Goal: Task Accomplishment & Management: Use online tool/utility

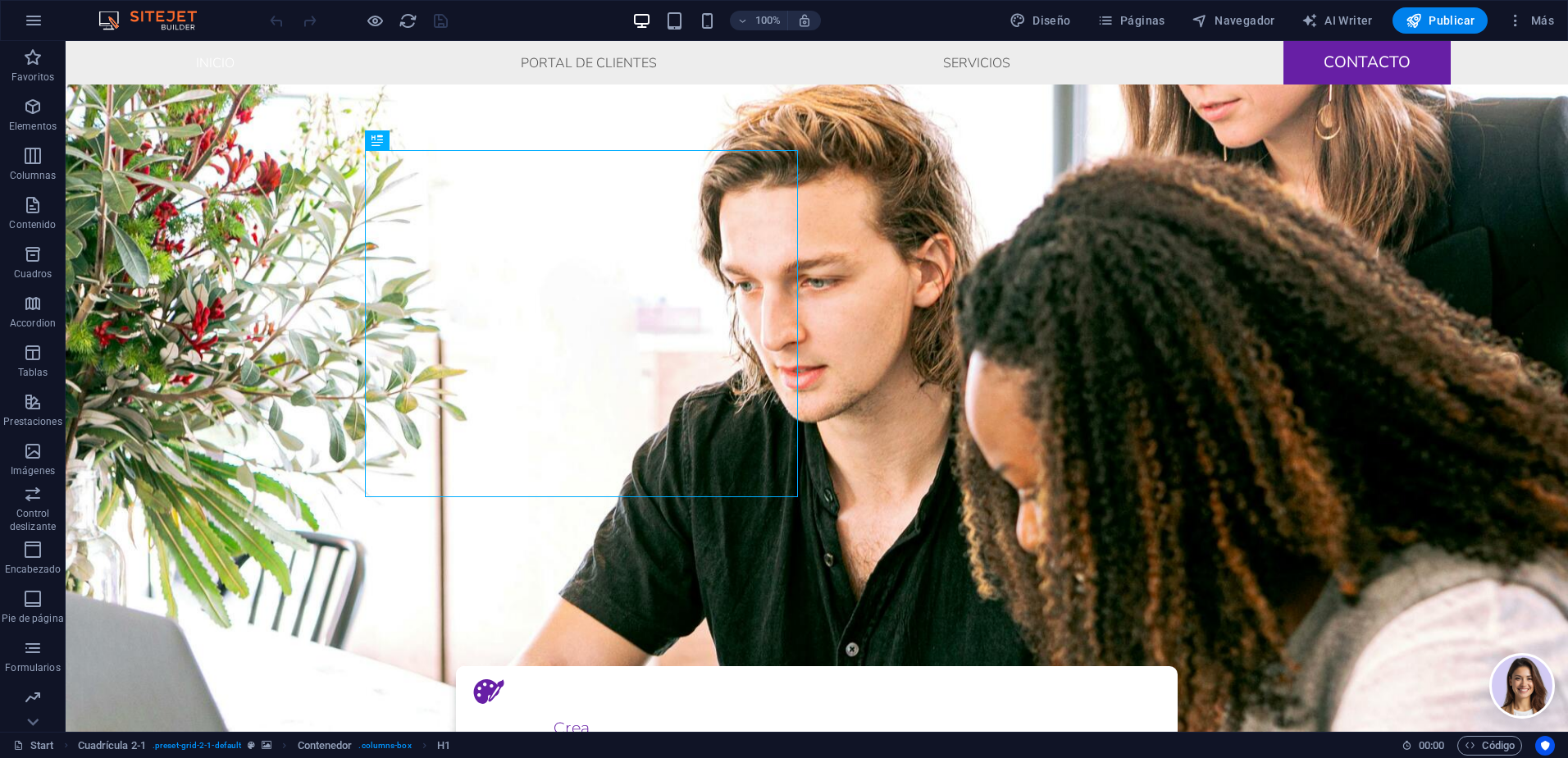
click at [1507, 744] on span "Código" at bounding box center [1490, 745] width 50 height 20
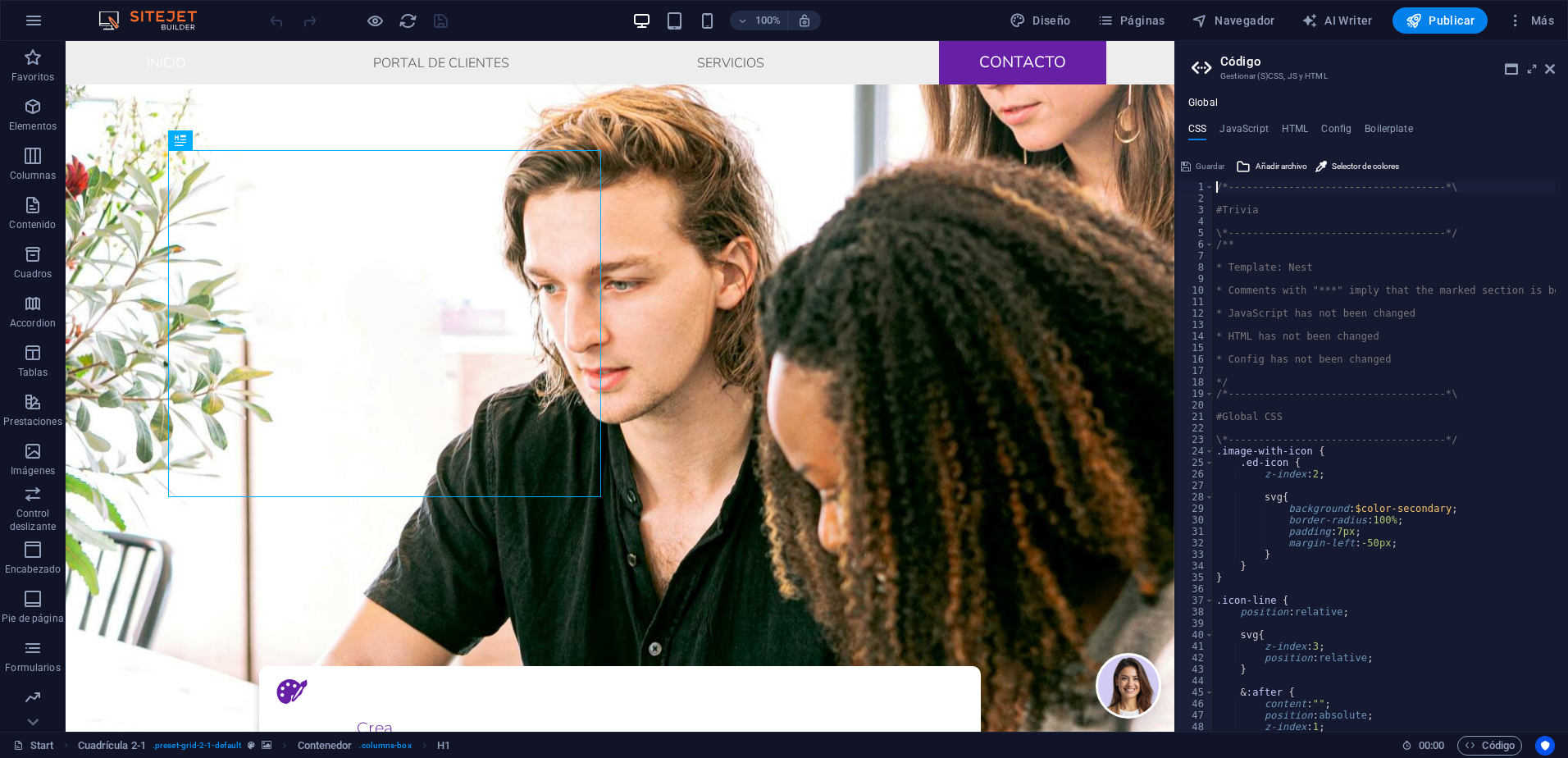
click at [1301, 130] on h4 "HTML" at bounding box center [1296, 132] width 27 height 18
type textarea "<!-- Chatbot - Jot -->"
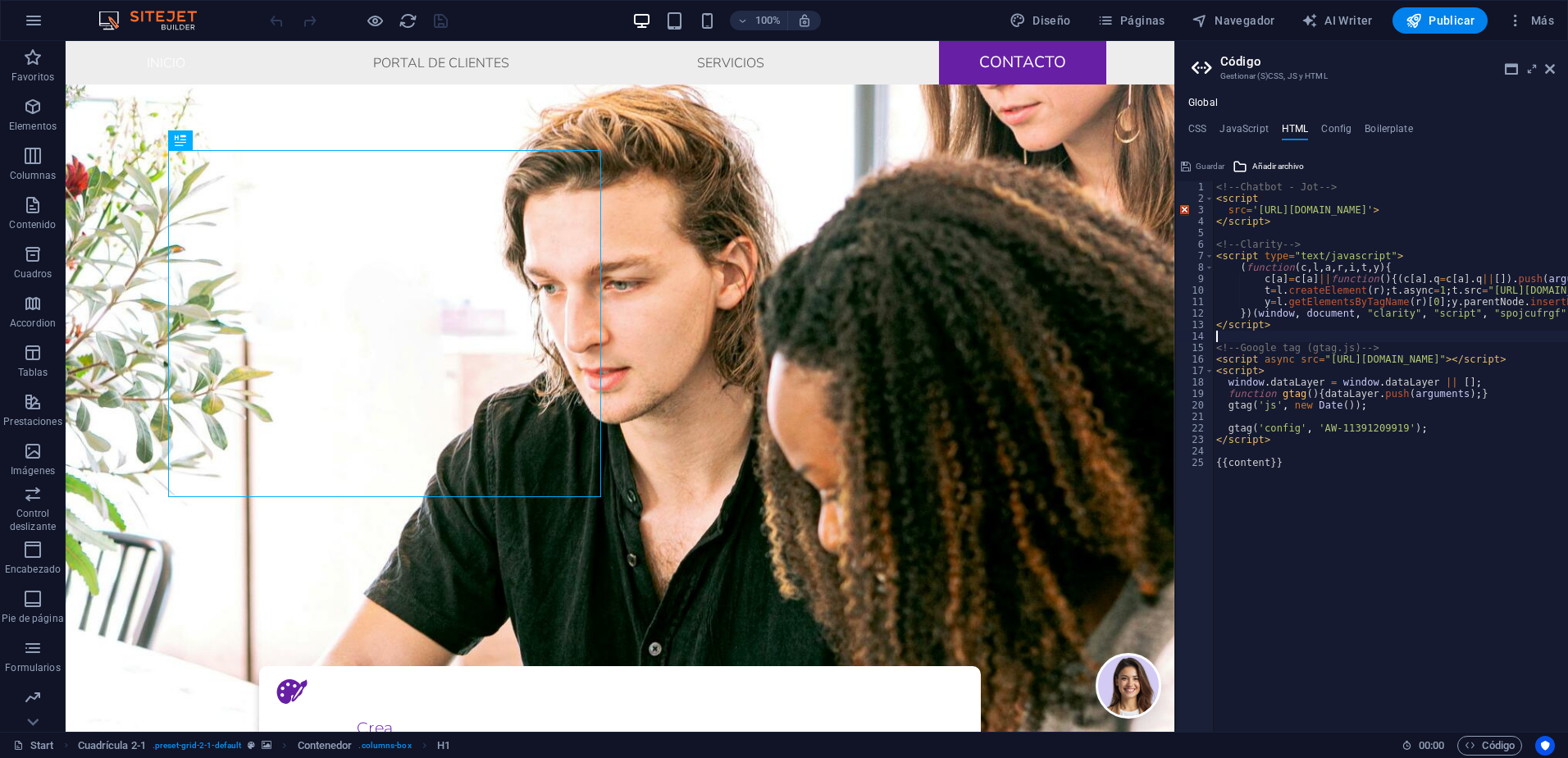
click at [1286, 337] on div "<!-- Chatbot - Jot --> < script src = '[URL][DOMAIN_NAME]' > </ script > <!-- C…" at bounding box center [1543, 461] width 659 height 561
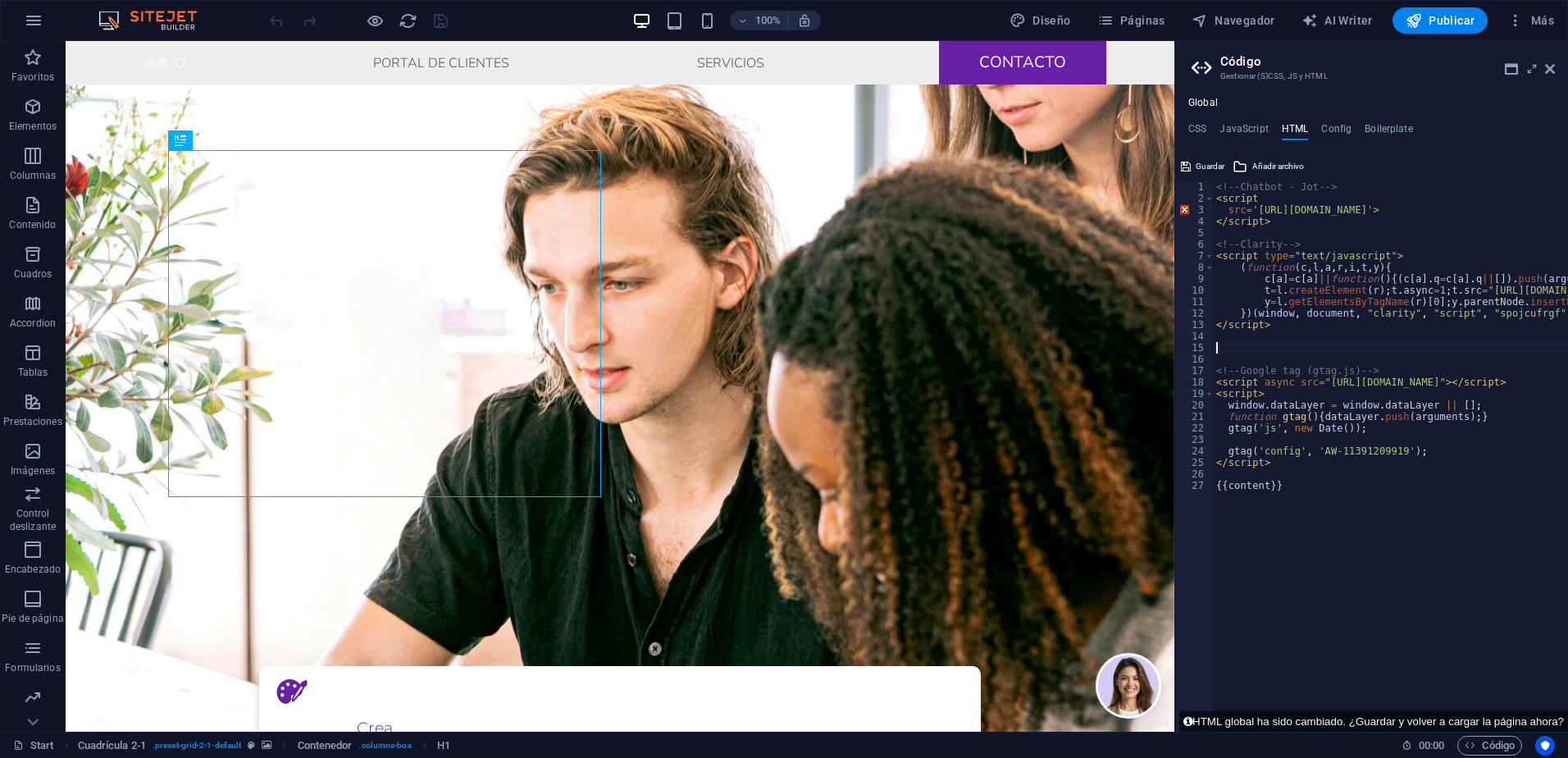
paste textarea "<!-- TikTok Pixel Code End -->"
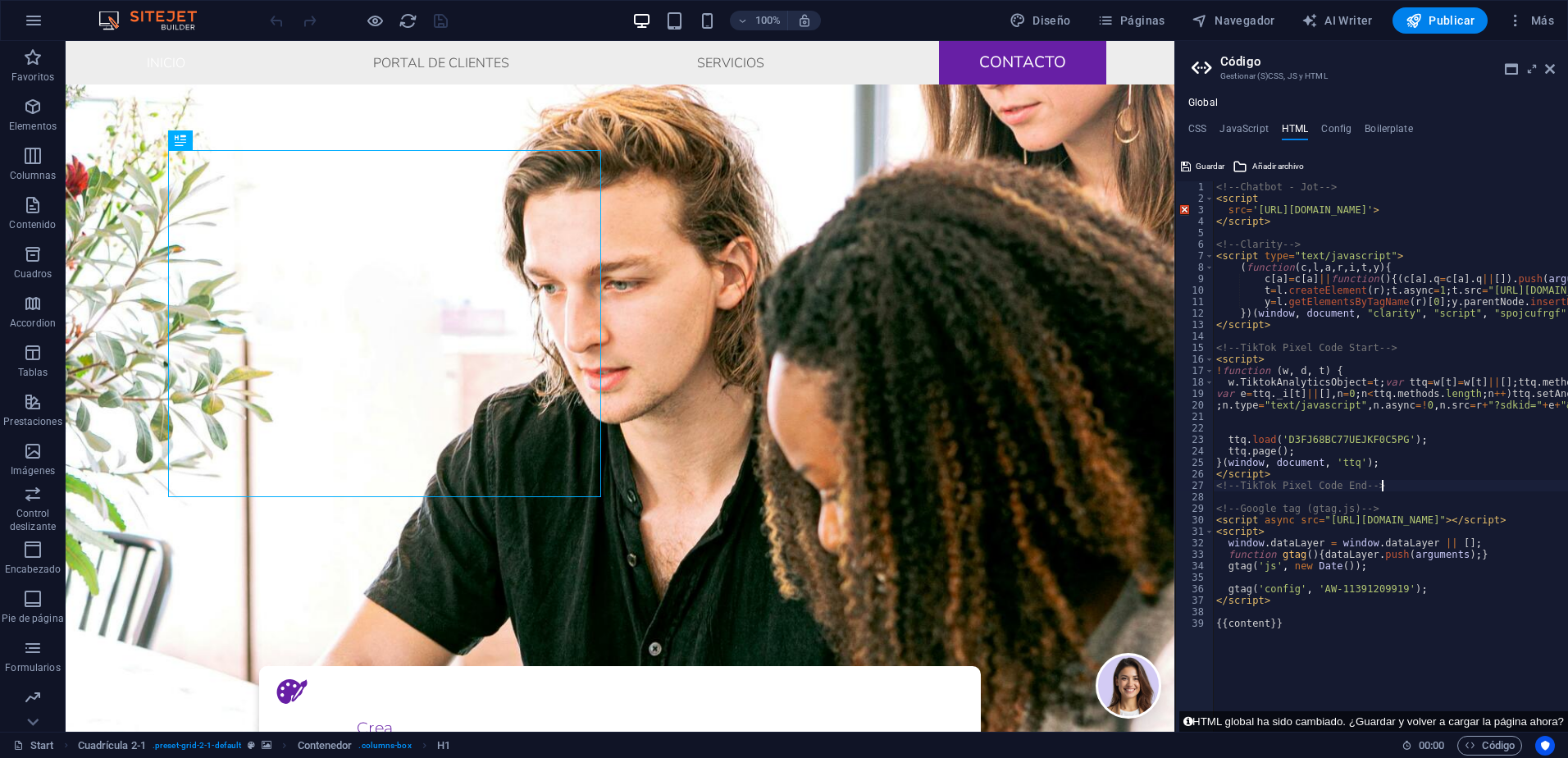
type textarea "<!-- TikTok Pixel Code End -->"
click at [1422, 7] on div "100% Diseño Páginas Navegador AI Writer Publicar Más" at bounding box center [784, 20] width 1566 height 39
click at [1422, 21] on icon "button" at bounding box center [1414, 21] width 17 height 17
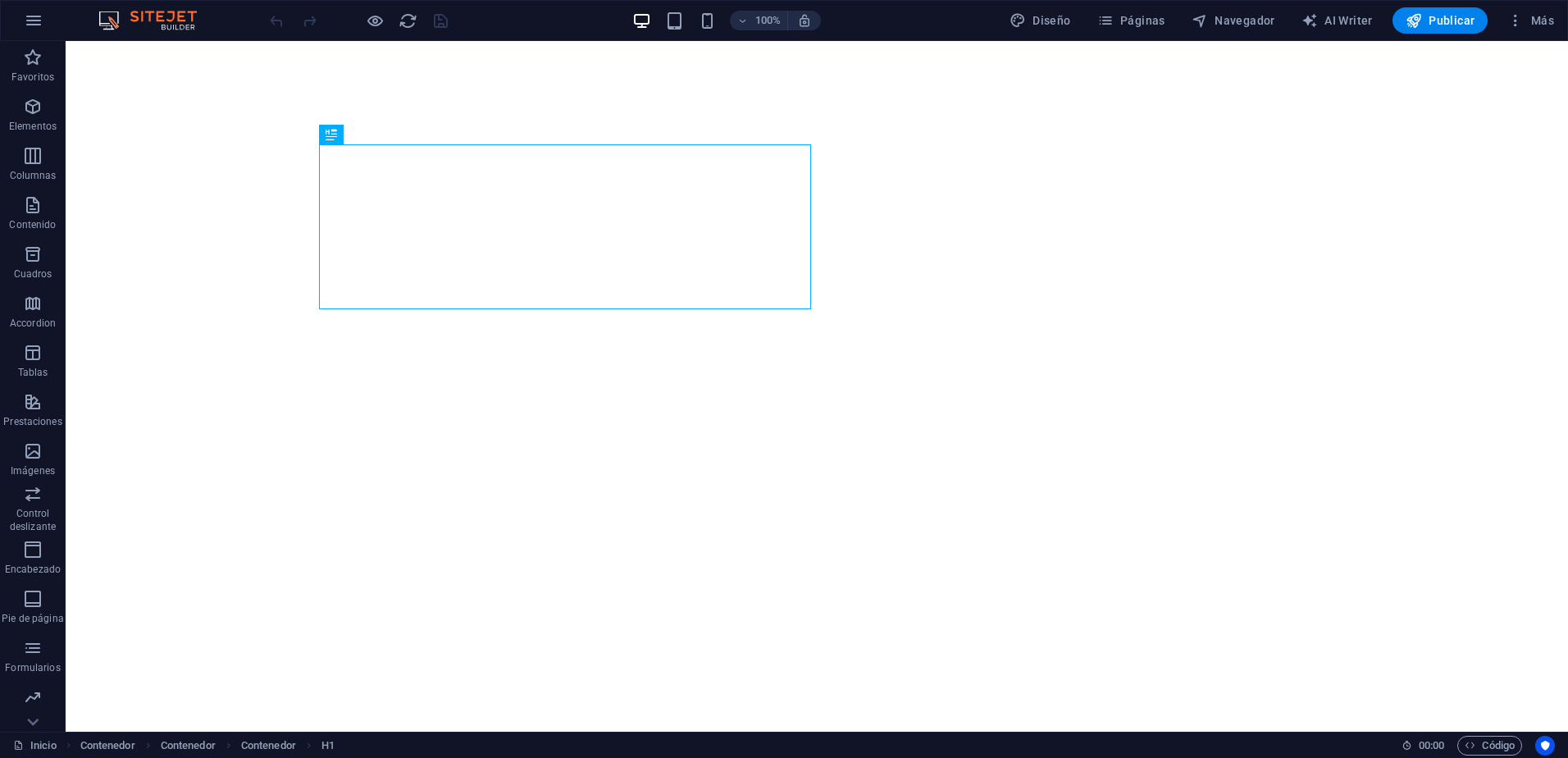
click at [1502, 749] on span "Código" at bounding box center [1490, 745] width 50 height 20
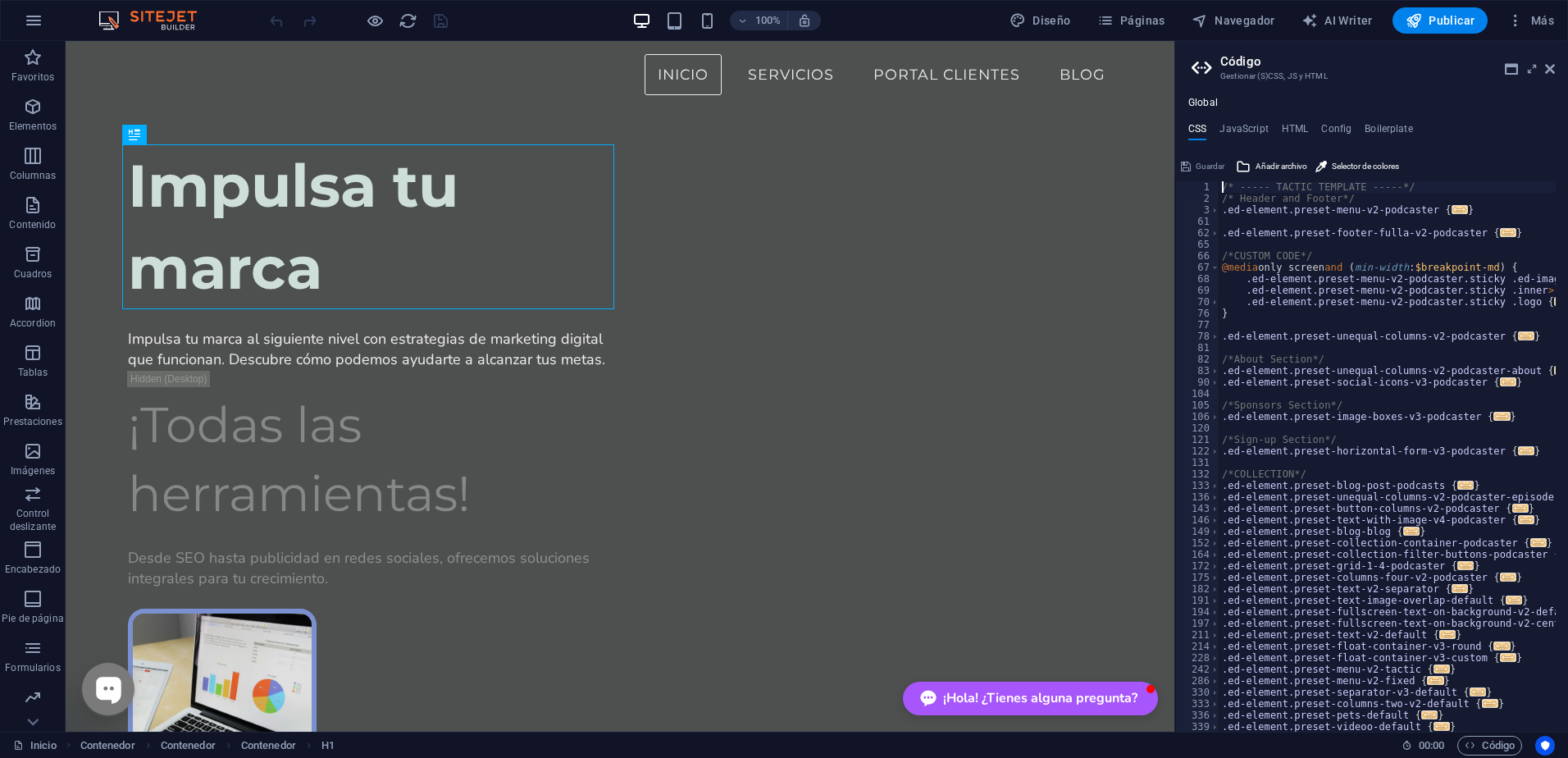
click at [1292, 131] on h4 "HTML" at bounding box center [1296, 132] width 27 height 18
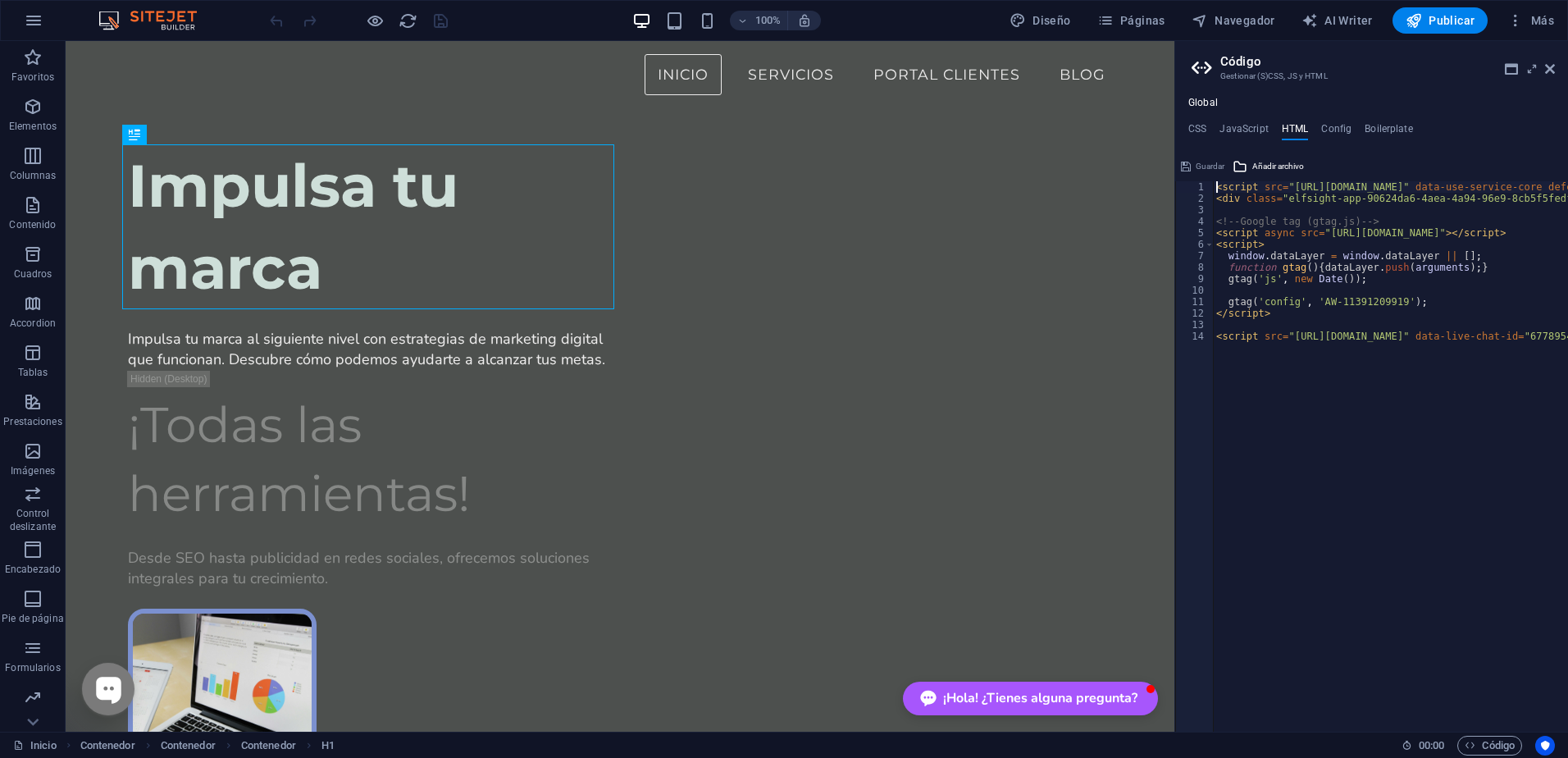
type textarea "<div class="elfsight-app-90624da6-4aea-4a94-96e9-8cb5f5fedf09" data-elfsight-ap…"
type textarea "<!-- Google tag (gtag.js) -->"
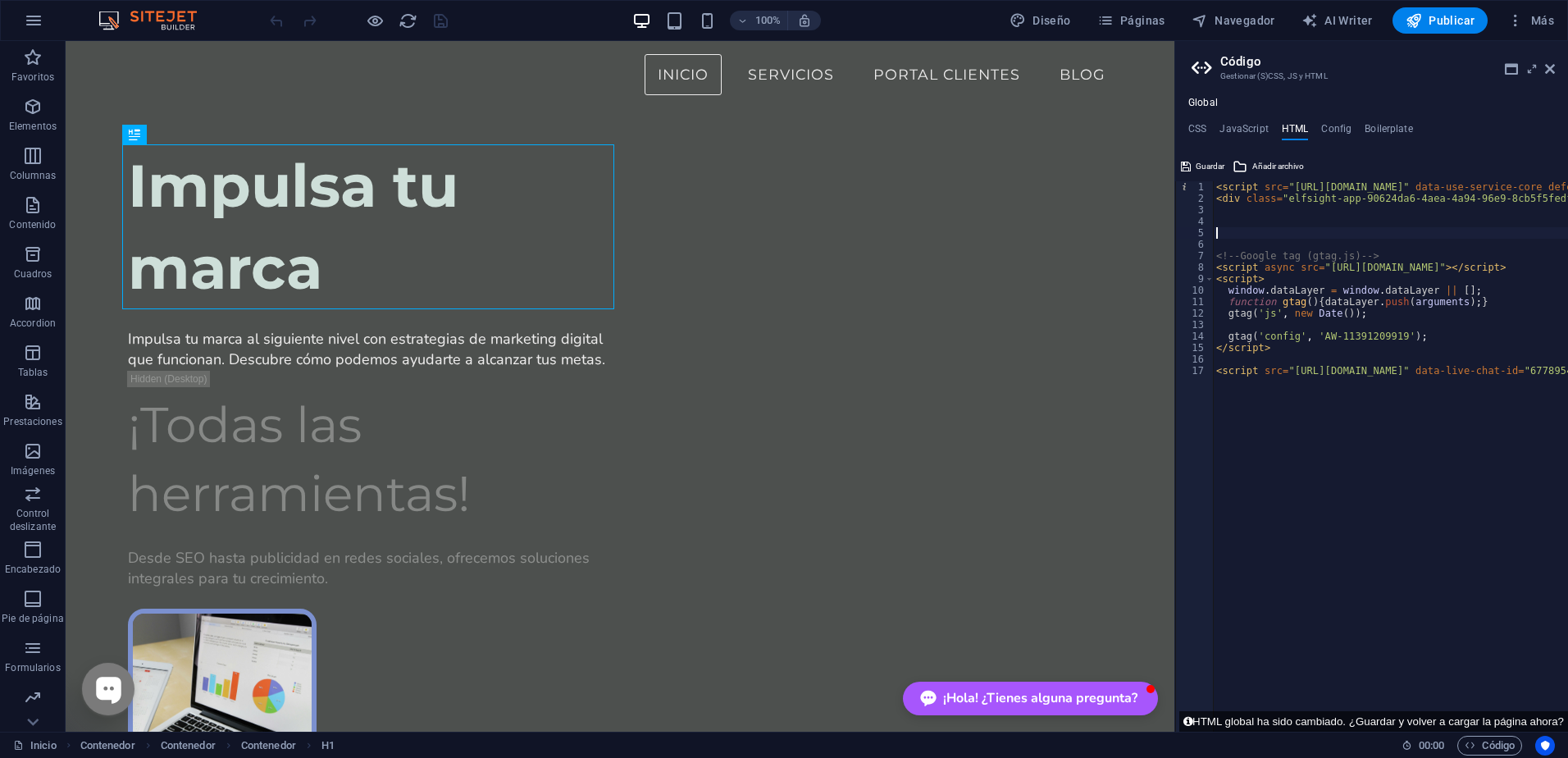
paste textarea "<!-- TikTok Pixel Code End -->"
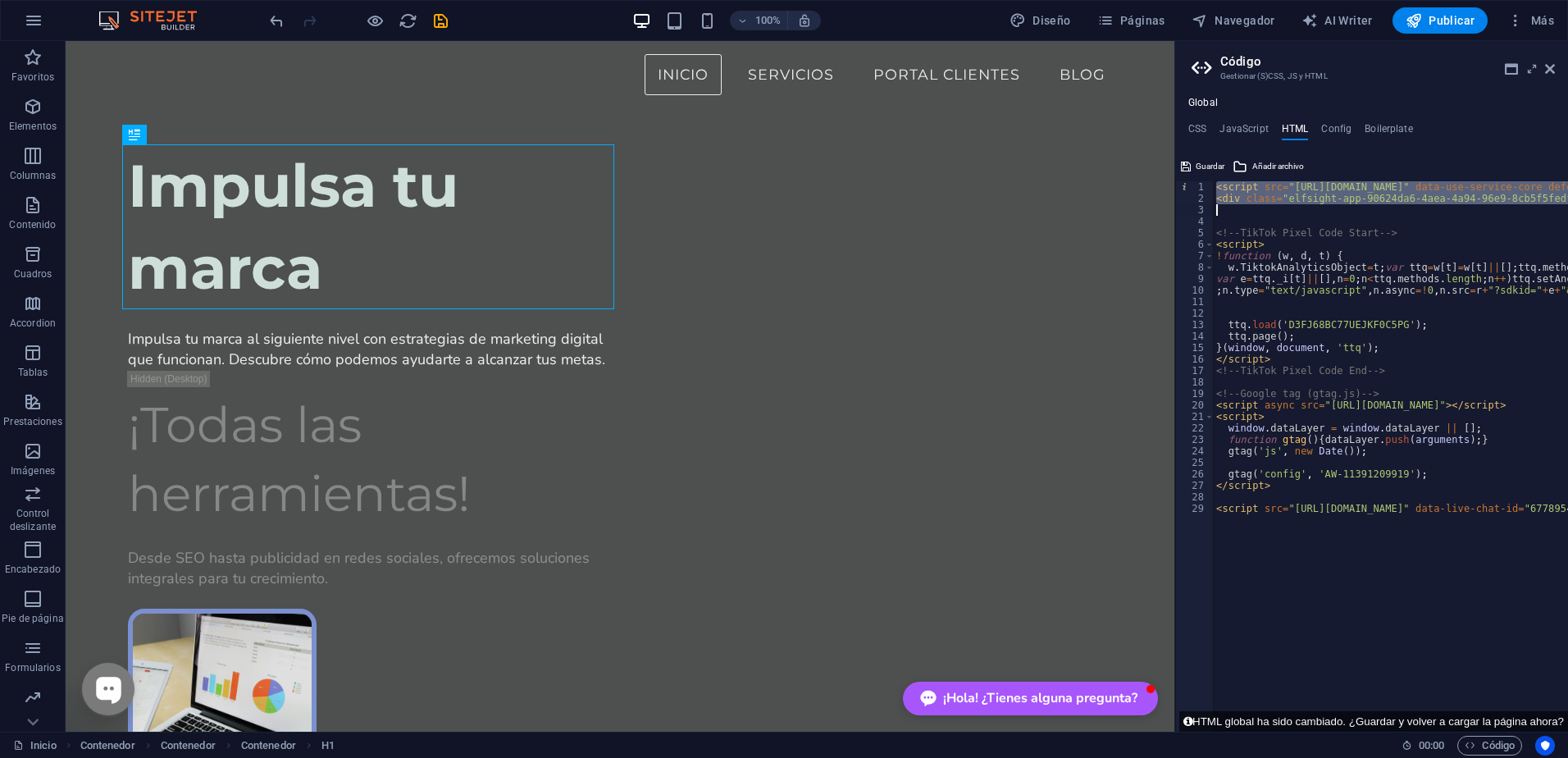
drag, startPoint x: 1217, startPoint y: 189, endPoint x: 1261, endPoint y: 206, distance: 47.2
paste textarea "/script><script src="https://static.elfsight.com/platform/platform.js" data-use…"
type textarea "</script><script src="https://static.elfsight.com/platform/platform.js" data-us…"
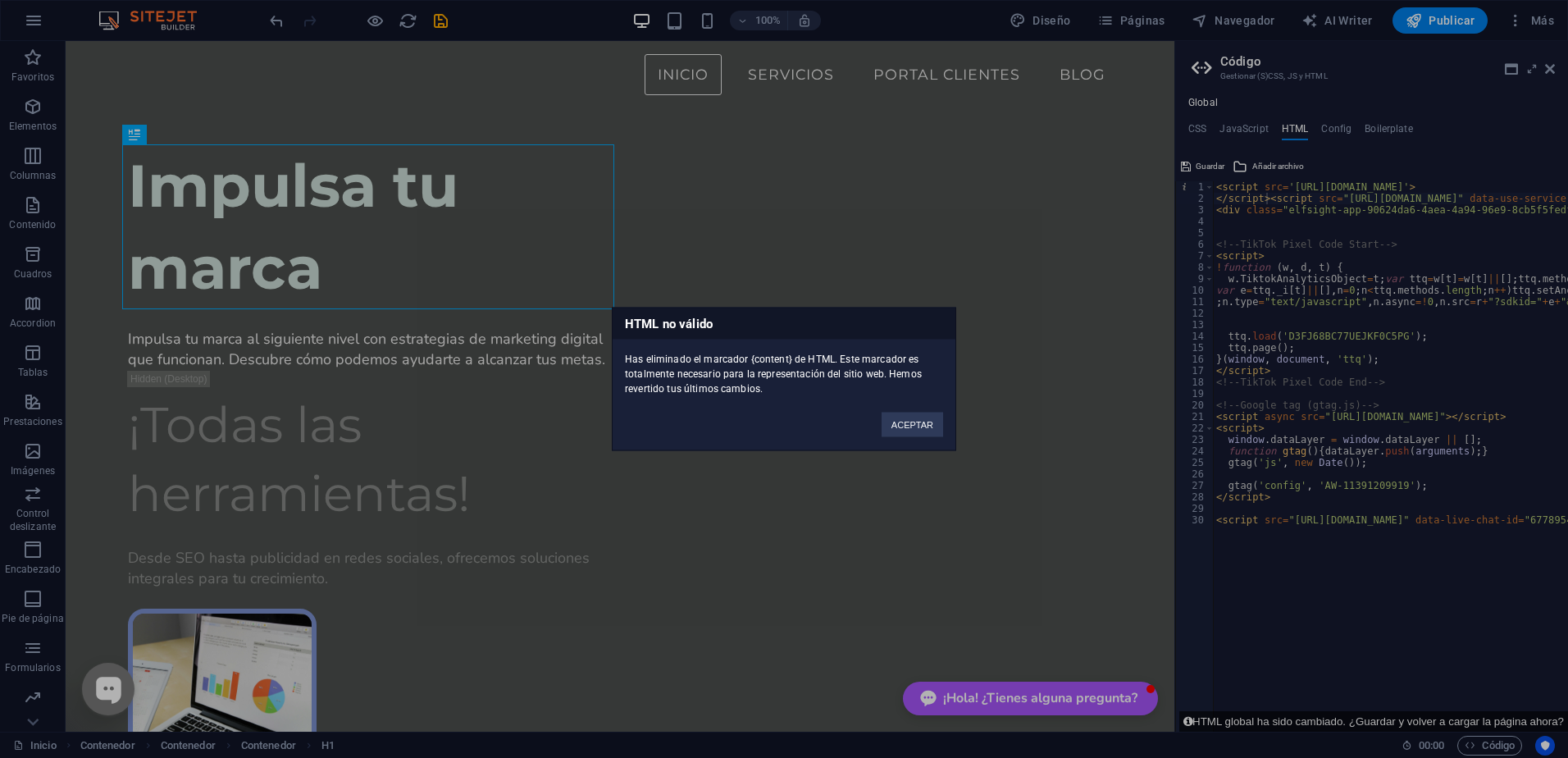
click at [920, 432] on button "ACEPTAR" at bounding box center [913, 425] width 62 height 24
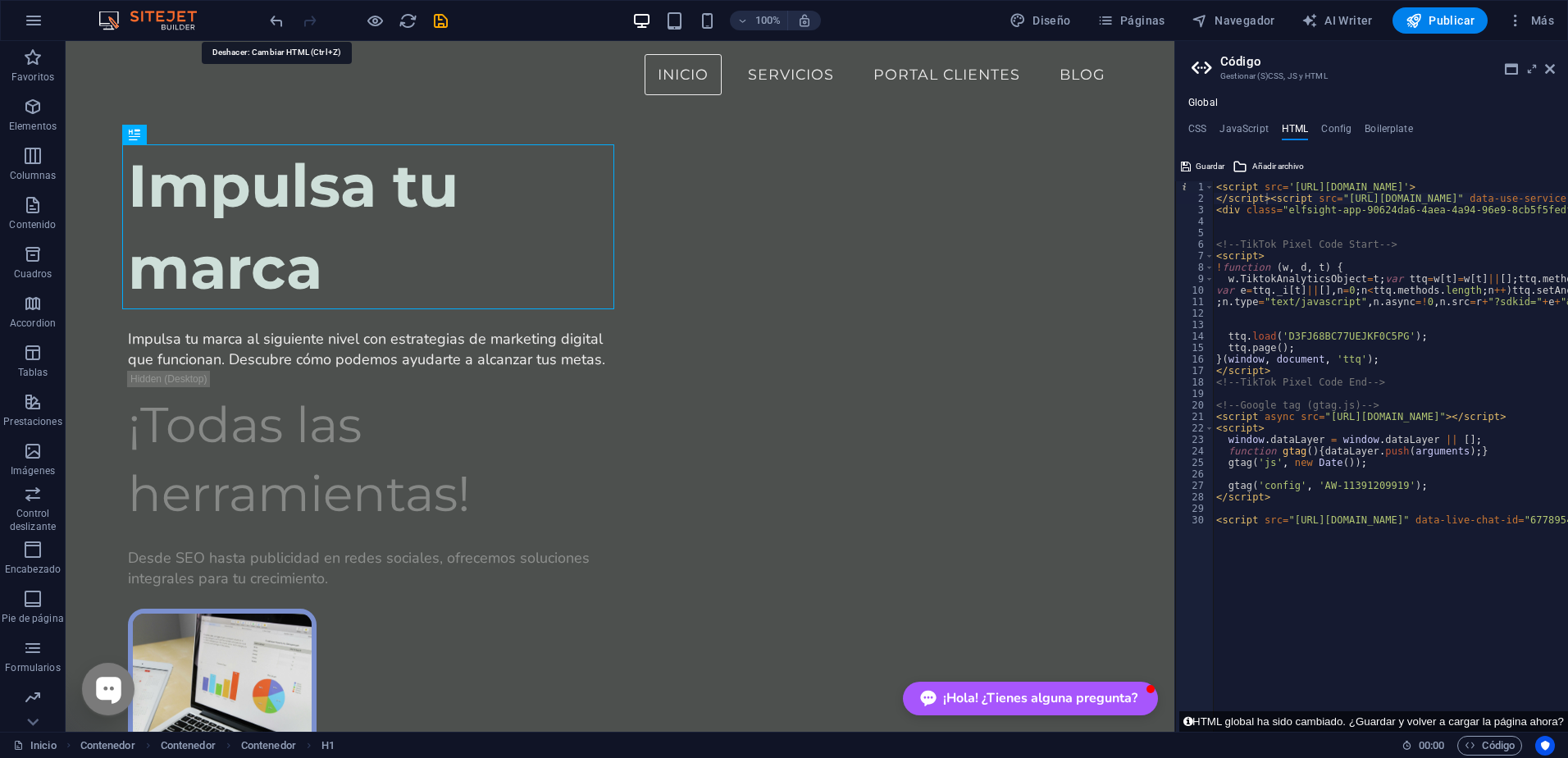
click at [286, 20] on icon "undo" at bounding box center [277, 21] width 19 height 19
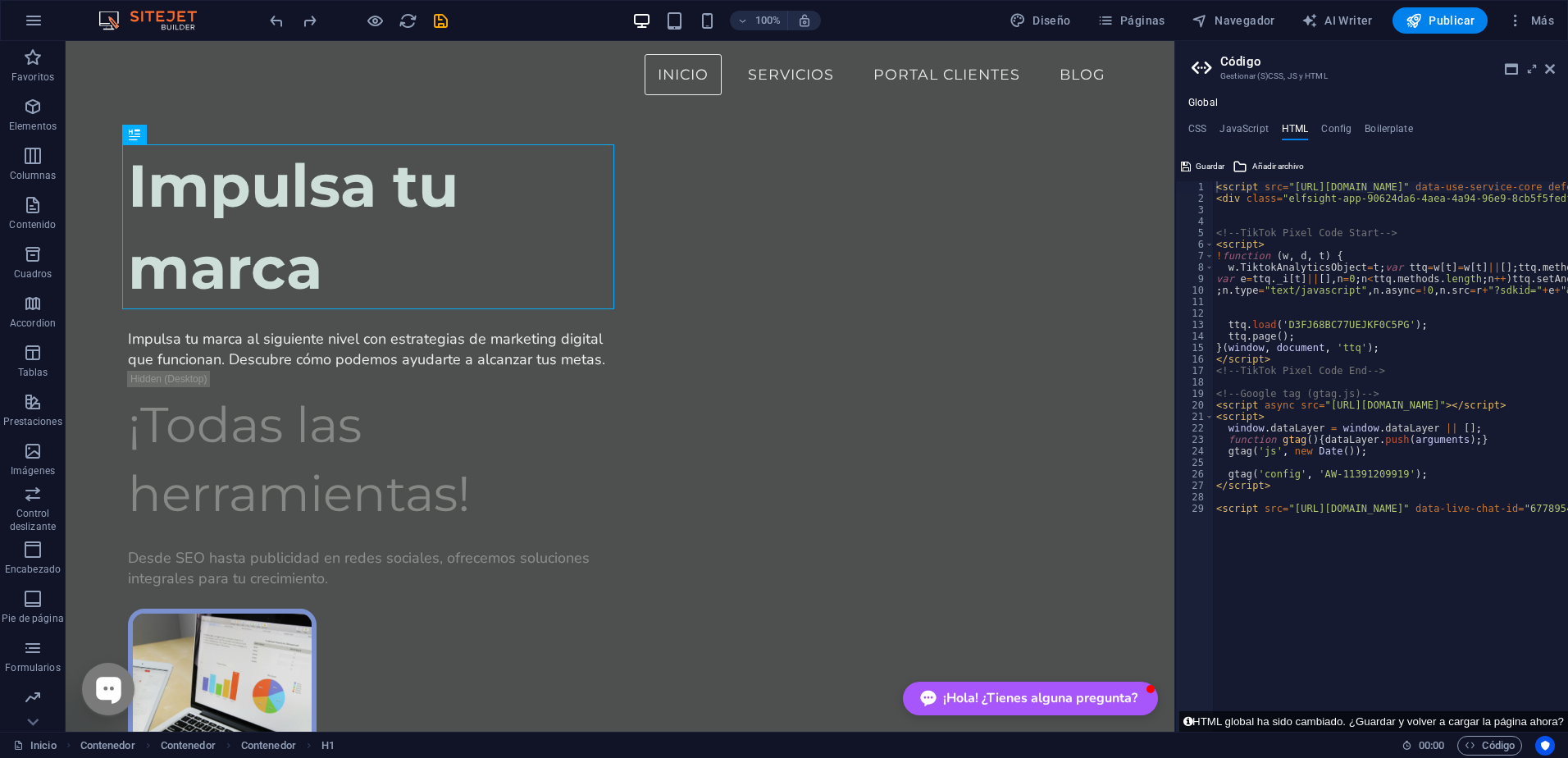
type textarea "<div class="elfsight-app-90624da6-4aea-4a94-96e9-8cb5f5fedf09" data-elfsight-ap…"
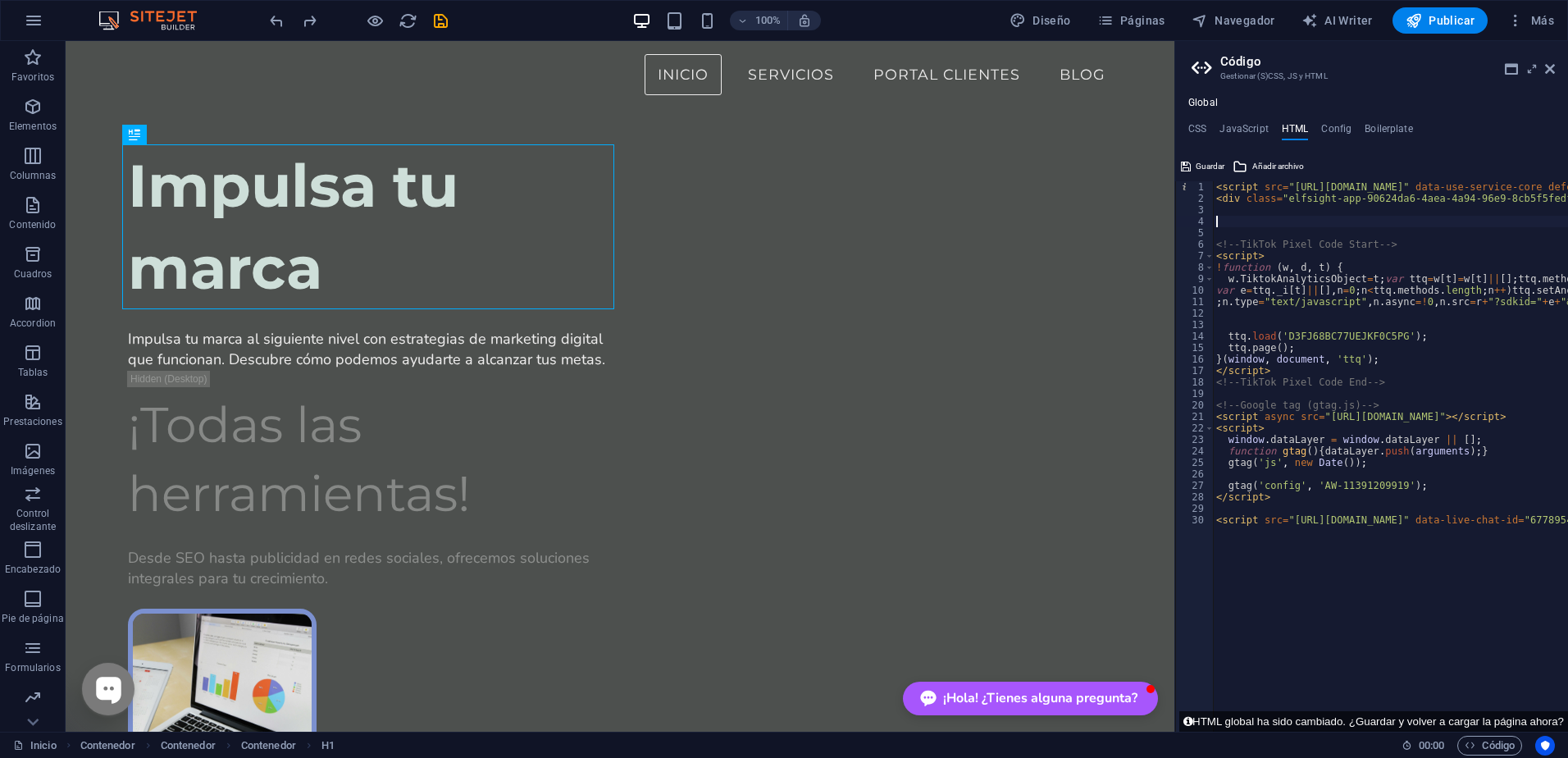
paste textarea "</script>"
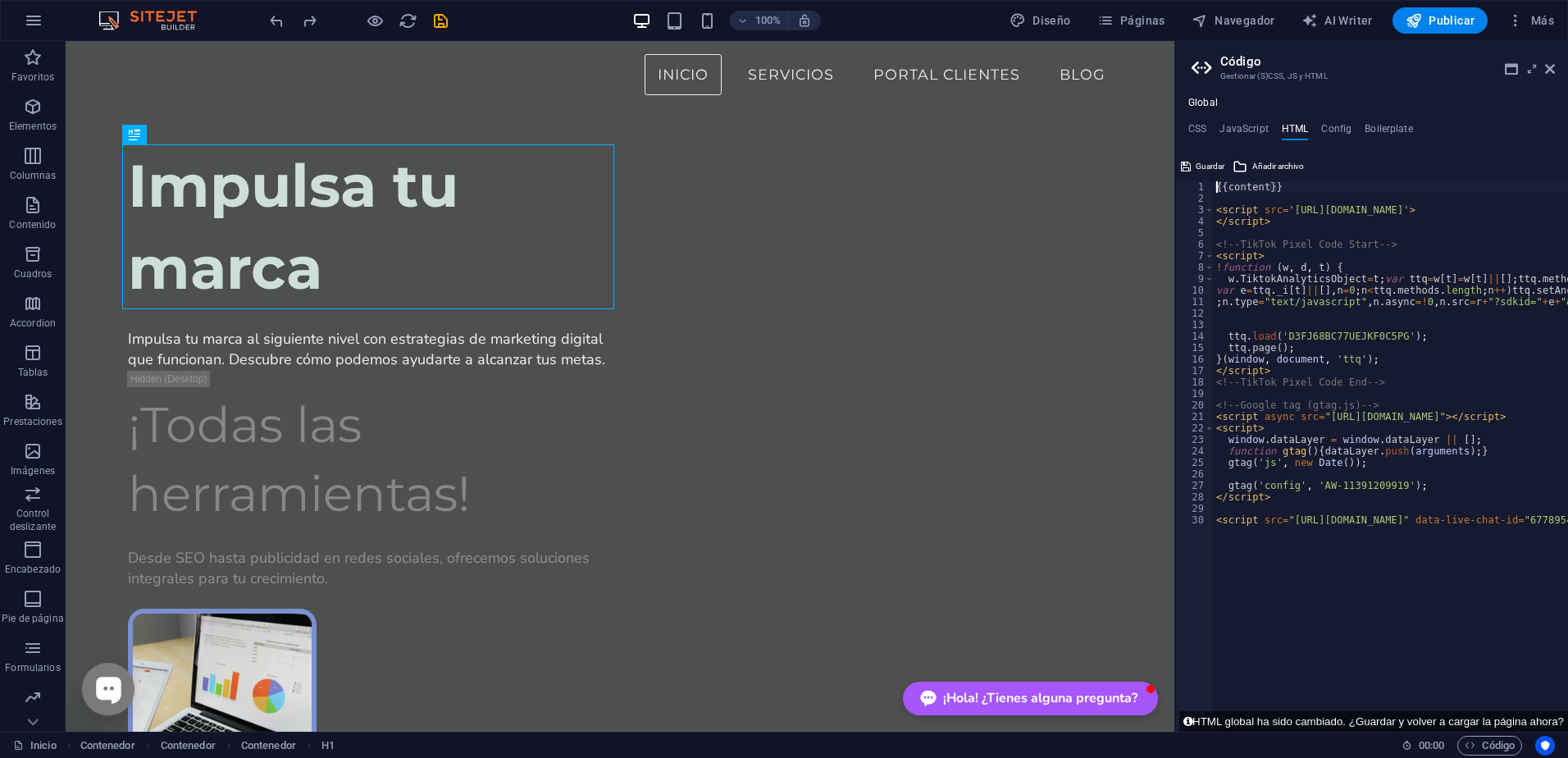
type textarea "{{content}}"
click at [1443, 25] on span "Publicar" at bounding box center [1440, 21] width 69 height 17
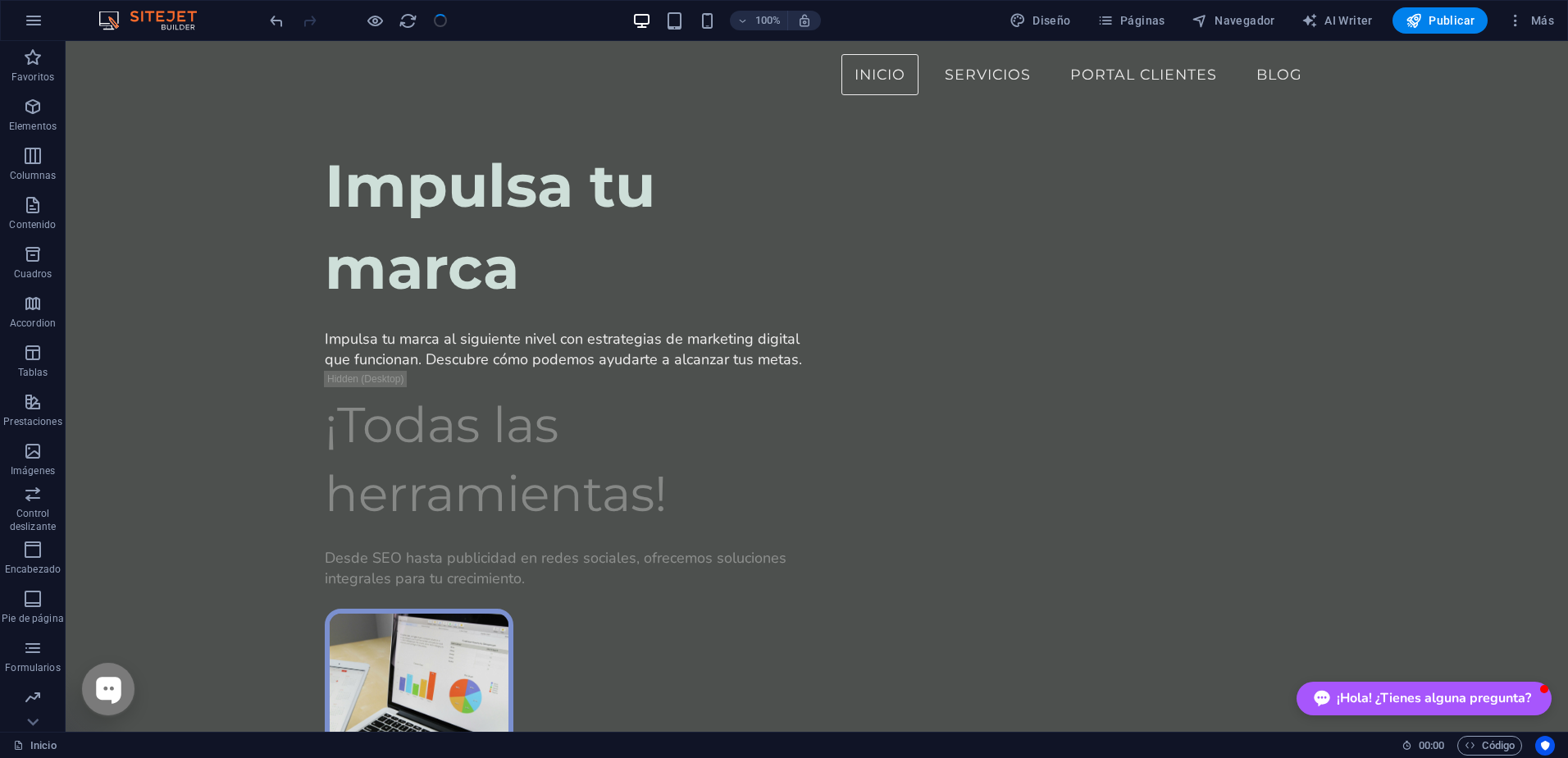
click at [1438, 26] on span "Publicar" at bounding box center [1440, 21] width 69 height 17
